Goal: Communication & Community: Participate in discussion

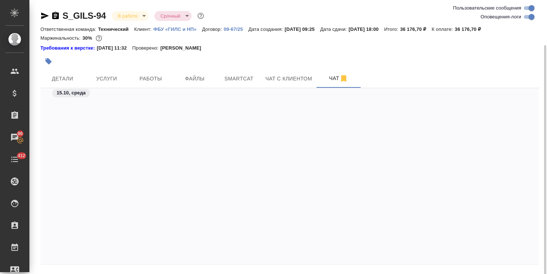
scroll to position [1544, 0]
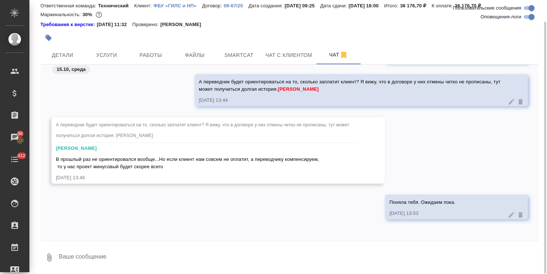
click at [101, 249] on textarea at bounding box center [298, 257] width 480 height 25
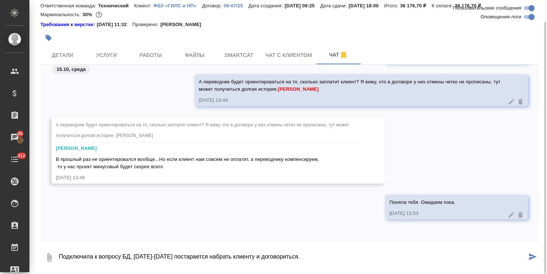
type textarea "Подключила к вопросу БД, [DATE]-[DATE] постарается набрать клиенту и договорить…"
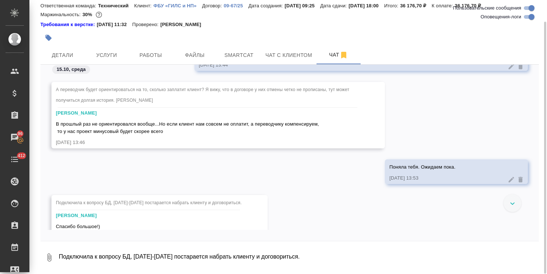
scroll to position [1604, 0]
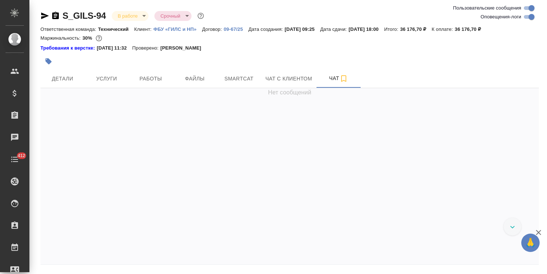
click at [540, 230] on icon "button" at bounding box center [538, 232] width 9 height 9
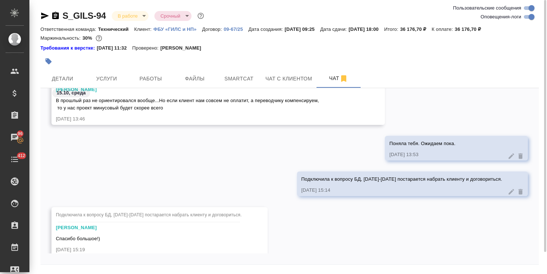
scroll to position [1639, 0]
